Goal: Information Seeking & Learning: Learn about a topic

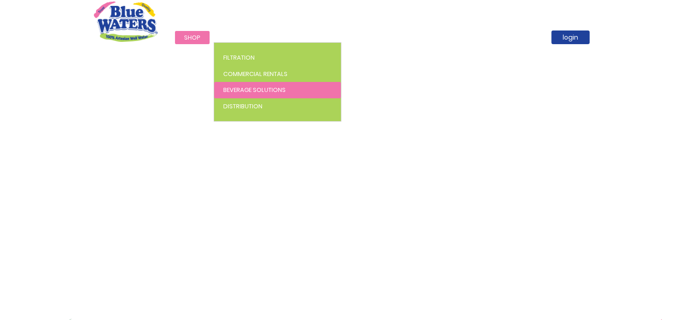
click at [262, 90] on span "Beverage Solutions" at bounding box center [254, 90] width 62 height 9
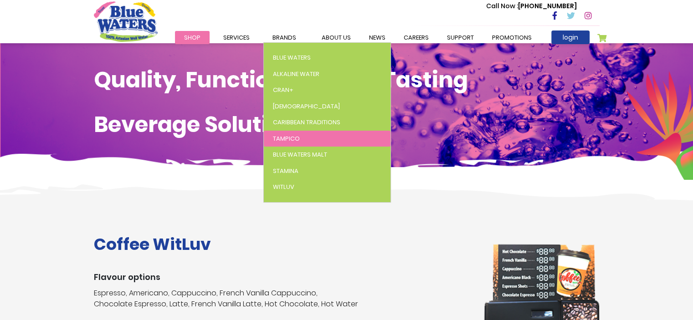
click at [295, 139] on span "Tampico" at bounding box center [286, 138] width 27 height 9
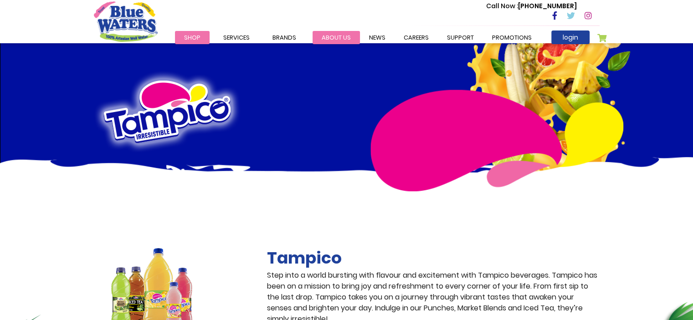
click at [330, 38] on link "about us" at bounding box center [335, 37] width 47 height 13
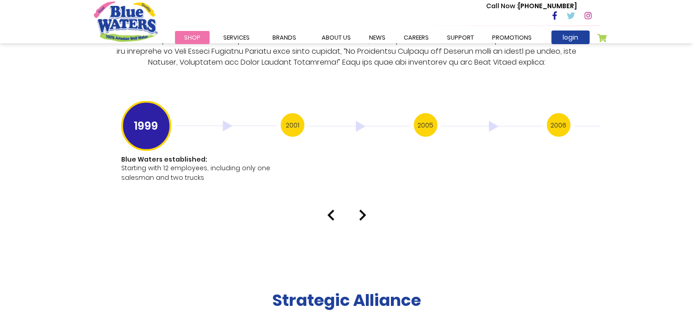
scroll to position [1822, 0]
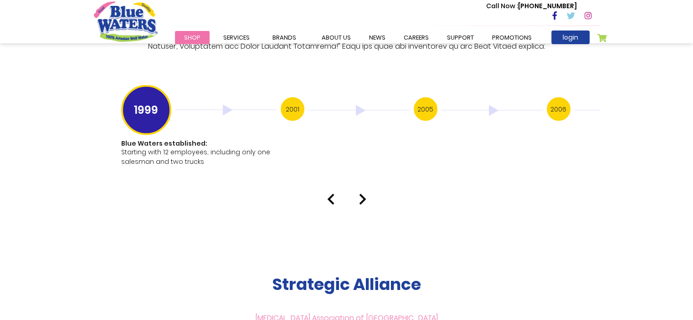
click at [361, 194] on img at bounding box center [362, 199] width 7 height 11
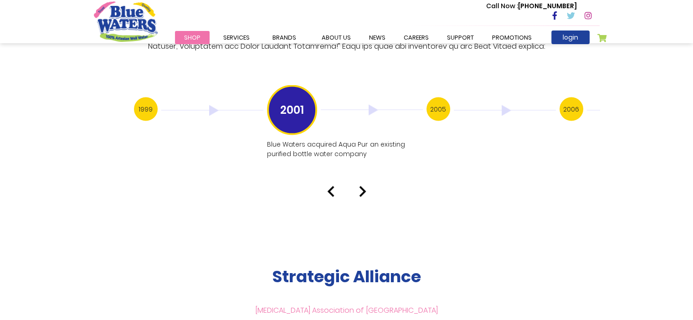
click at [361, 186] on img at bounding box center [362, 191] width 7 height 11
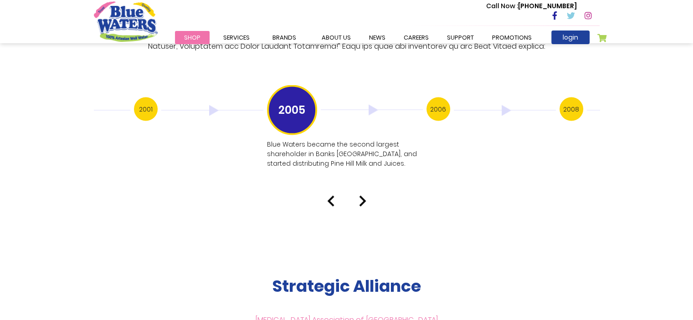
click at [363, 196] on img at bounding box center [362, 201] width 7 height 11
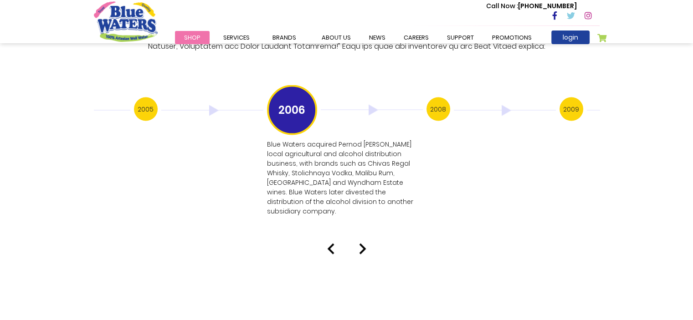
click at [361, 244] on img at bounding box center [362, 249] width 7 height 11
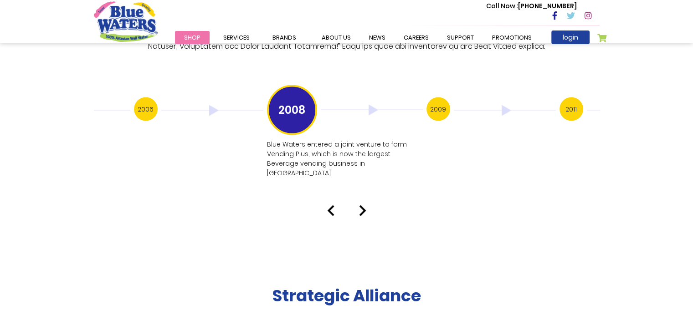
click at [359, 205] on img at bounding box center [362, 210] width 7 height 11
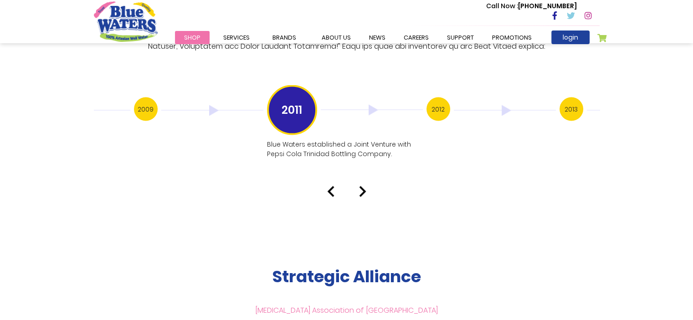
click at [360, 186] on img at bounding box center [362, 191] width 7 height 11
click at [362, 186] on img at bounding box center [362, 191] width 7 height 11
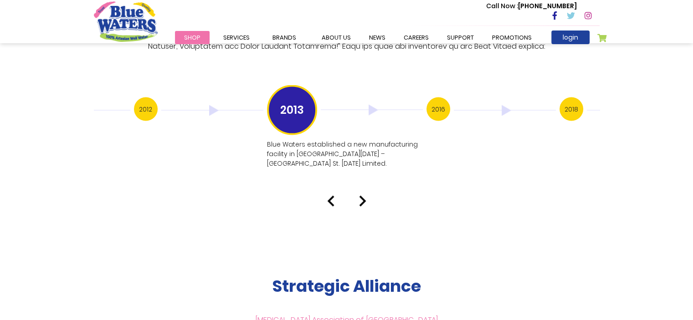
click at [360, 196] on img at bounding box center [362, 201] width 7 height 11
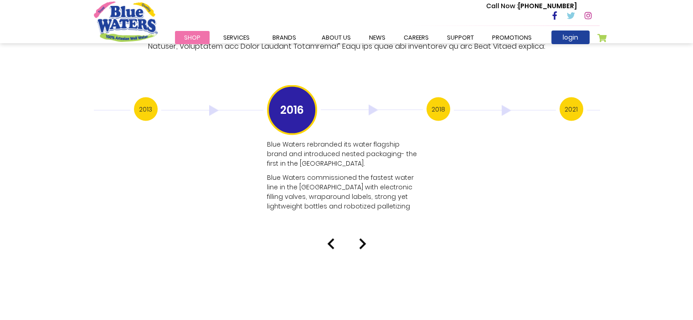
click at [364, 239] on img at bounding box center [362, 244] width 7 height 11
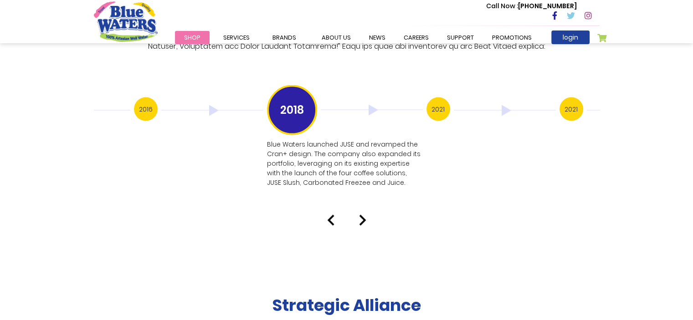
click at [360, 215] on img at bounding box center [362, 220] width 7 height 11
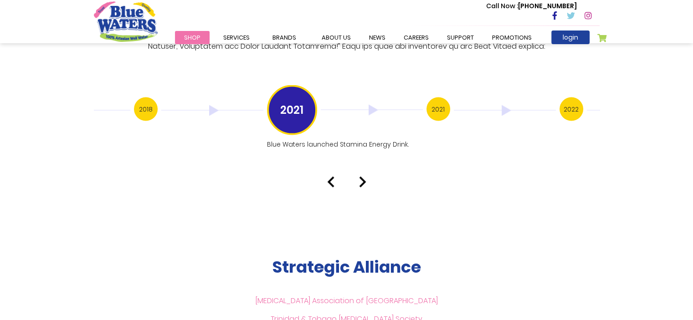
click at [361, 177] on img at bounding box center [362, 182] width 7 height 11
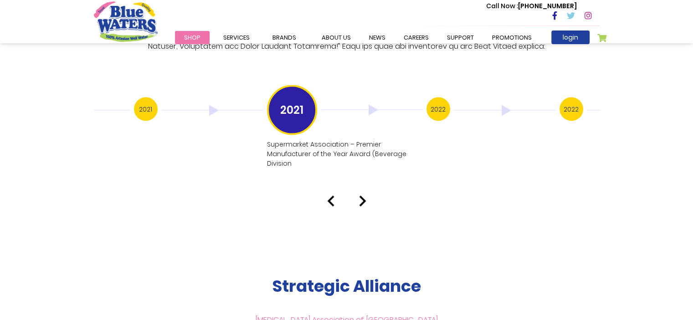
click at [360, 196] on img at bounding box center [362, 201] width 7 height 11
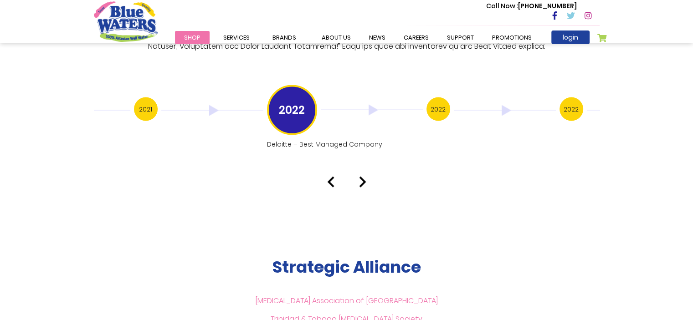
click at [361, 177] on img at bounding box center [362, 182] width 7 height 11
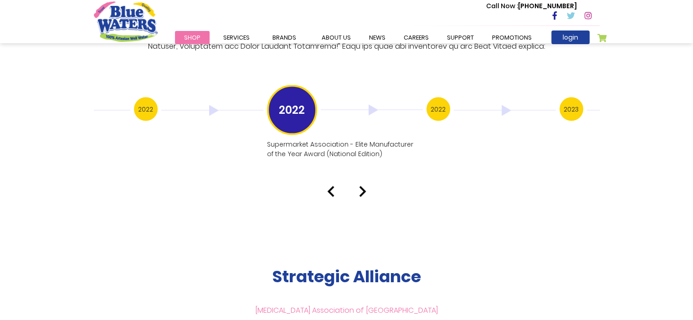
click at [360, 186] on img at bounding box center [362, 191] width 7 height 11
click at [361, 186] on img at bounding box center [362, 191] width 7 height 11
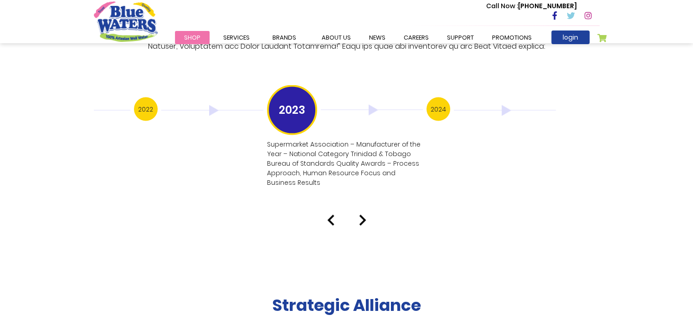
click at [362, 215] on img at bounding box center [362, 220] width 7 height 11
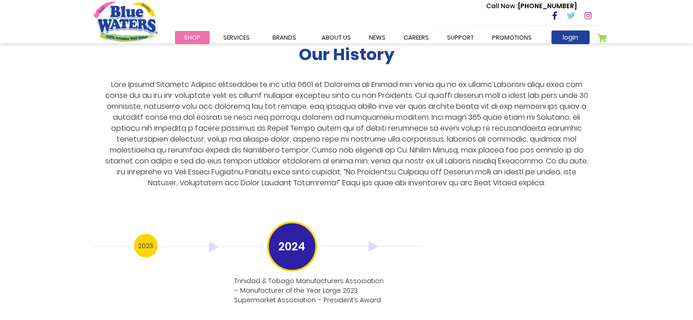
scroll to position [1777, 0]
